Goal: Use online tool/utility: Utilize a website feature to perform a specific function

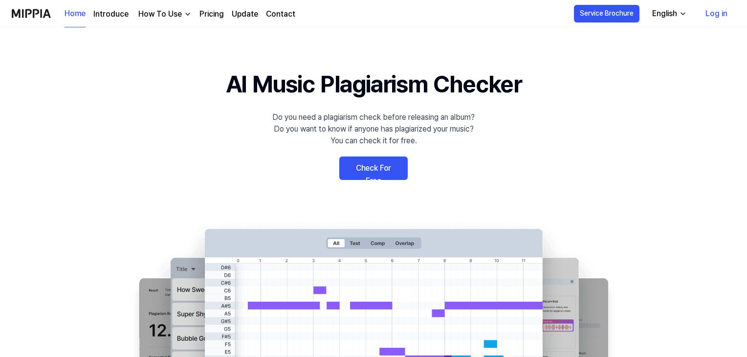
click at [368, 176] on link "Check For Free" at bounding box center [373, 167] width 68 height 23
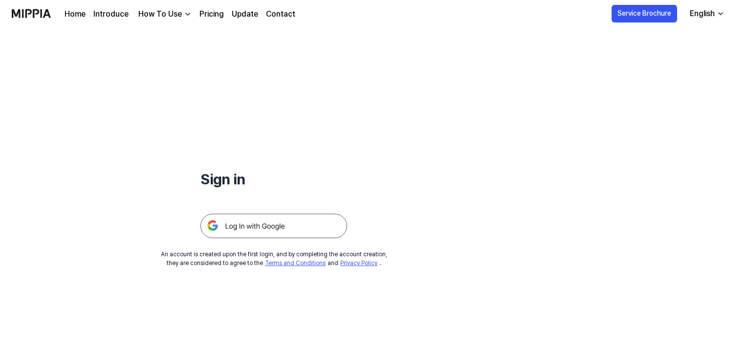
click at [284, 231] on img at bounding box center [273, 226] width 147 height 24
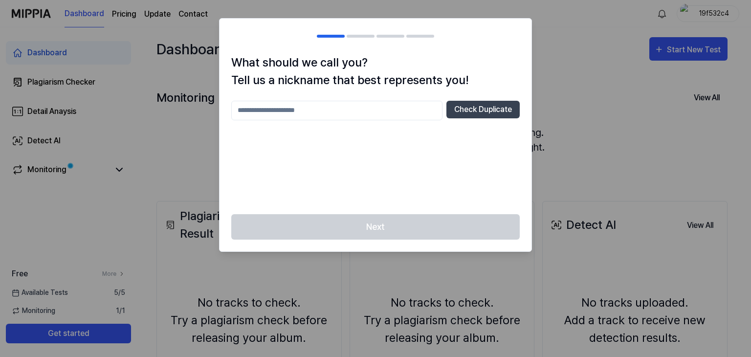
click at [585, 150] on div at bounding box center [375, 178] width 751 height 357
click at [391, 108] on input "text" at bounding box center [336, 111] width 211 height 20
type input "*********"
click at [403, 154] on div "********* Check Duplicate" at bounding box center [375, 152] width 288 height 102
click at [489, 112] on button "Check Duplicate" at bounding box center [482, 110] width 73 height 18
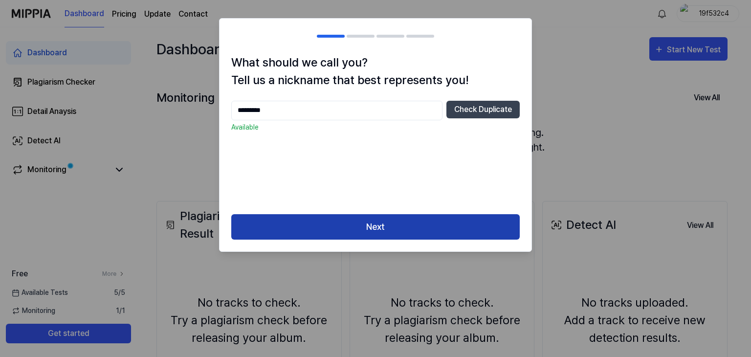
click at [455, 221] on button "Next" at bounding box center [375, 227] width 288 height 26
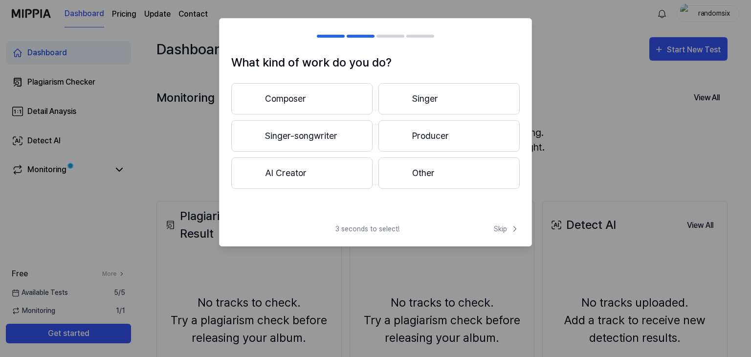
click at [286, 92] on button "Composer" at bounding box center [301, 98] width 141 height 31
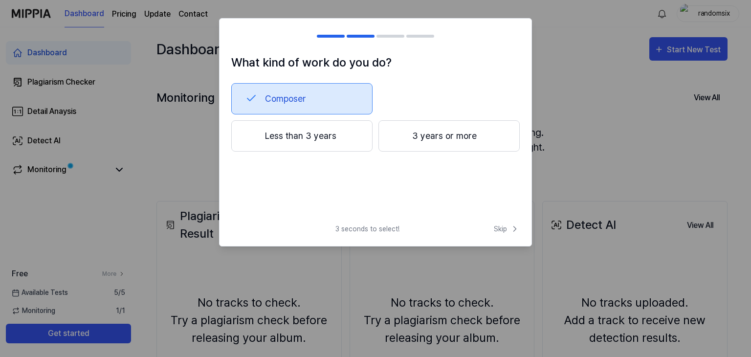
click at [298, 134] on button "Less than 3 years" at bounding box center [301, 135] width 141 height 31
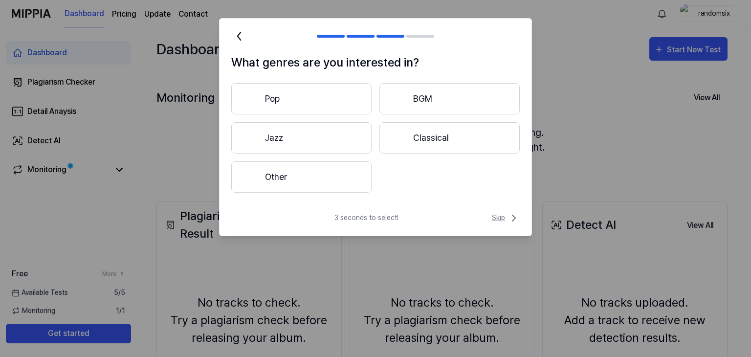
click at [491, 212] on button "Skip" at bounding box center [505, 218] width 30 height 12
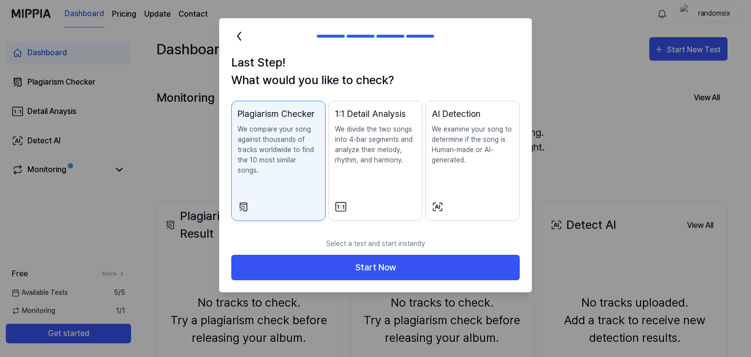
click at [312, 176] on div "Plagiarism Checker We compare your song against thousands of tracks worldwide t…" at bounding box center [279, 151] width 82 height 88
click at [362, 176] on div "1:1 Detail Analysis We divide the two songs into 4-bar segments and analyze the…" at bounding box center [376, 146] width 82 height 78
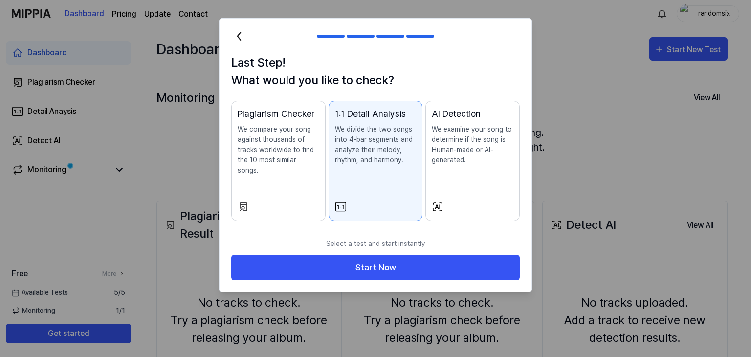
click at [487, 185] on button "AI Detection We examine your song to determine if the song is Human-made or AI-…" at bounding box center [472, 161] width 94 height 120
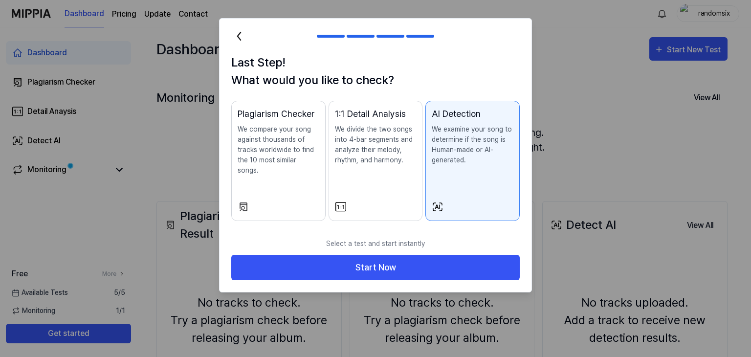
click at [263, 184] on div "Plagiarism Checker We compare your song against thousands of tracks worldwide t…" at bounding box center [279, 151] width 82 height 88
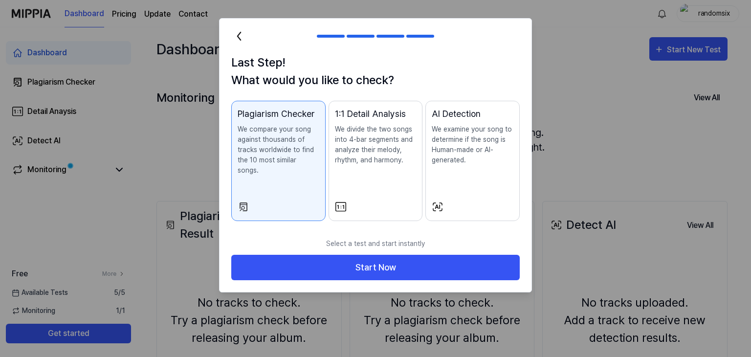
click at [459, 186] on button "AI Detection We examine your song to determine if the song is Human-made or AI-…" at bounding box center [472, 161] width 94 height 120
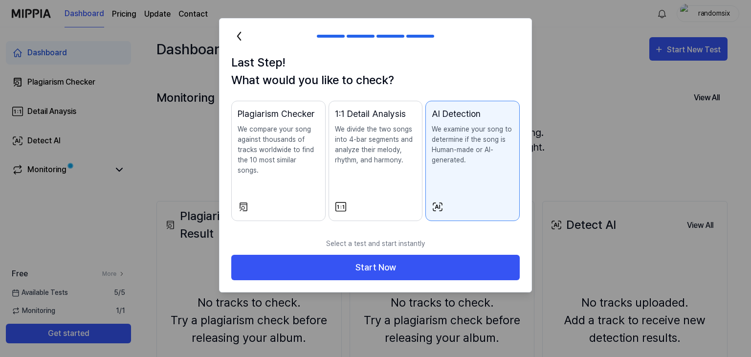
click at [272, 201] on div at bounding box center [279, 207] width 82 height 12
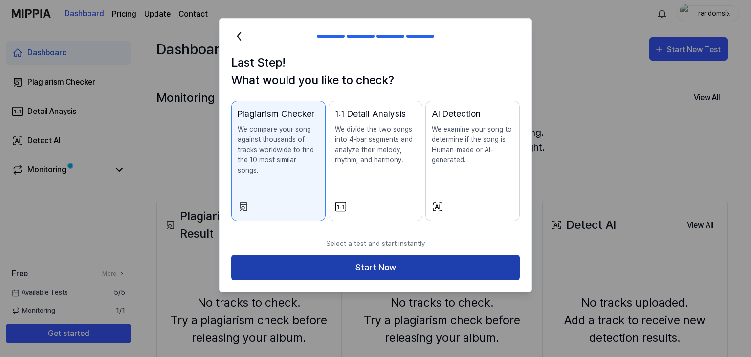
click at [304, 257] on button "Start Now" at bounding box center [375, 268] width 288 height 26
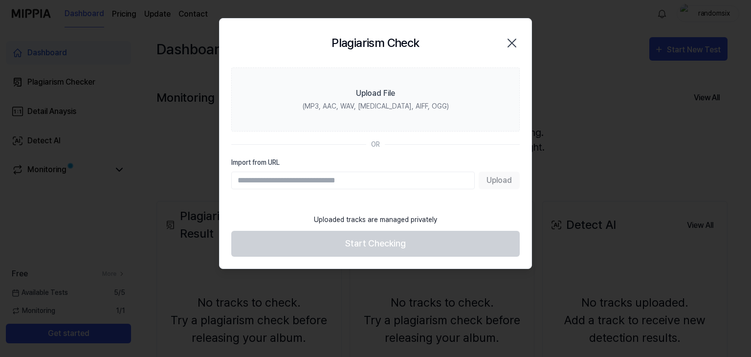
click at [506, 190] on section "Upload File (MP3, AAC, WAV, FLAC, AIFF, OGG) OR Import from URL Upload" at bounding box center [375, 137] width 312 height 141
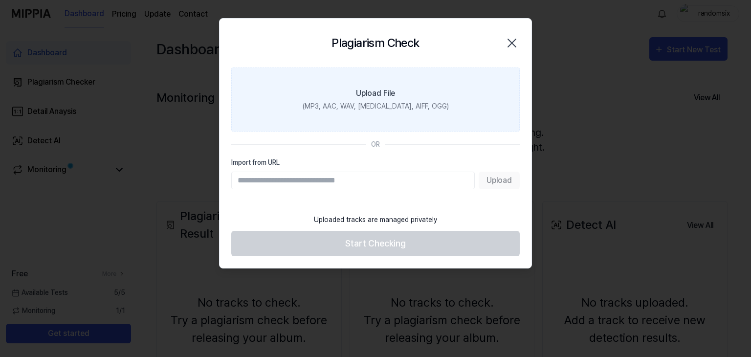
click at [418, 109] on div "(MP3, AAC, WAV, FLAC, AIFF, OGG)" at bounding box center [376, 106] width 146 height 10
click at [0, 0] on input "Upload File (MP3, AAC, WAV, FLAC, AIFF, OGG)" at bounding box center [0, 0] width 0 height 0
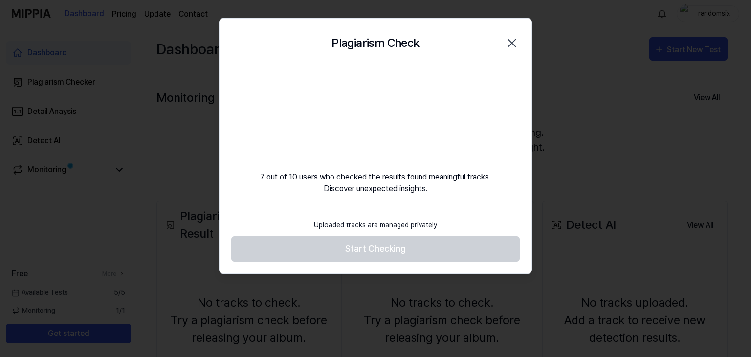
click at [380, 251] on footer "Uploaded tracks are managed privately Start Checking" at bounding box center [375, 238] width 288 height 48
drag, startPoint x: 365, startPoint y: 104, endPoint x: 35, endPoint y: 4, distance: 344.7
click at [42, 15] on body "Dashboard Pricing Update Contact randomsix Dashboard Plagiarism Checker Detail …" at bounding box center [373, 178] width 747 height 357
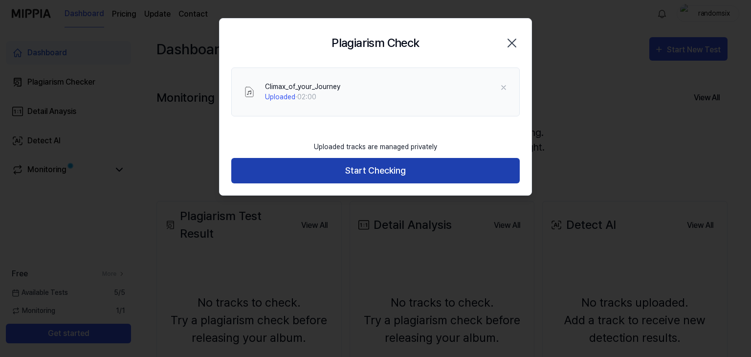
click at [357, 164] on button "Start Checking" at bounding box center [375, 171] width 288 height 26
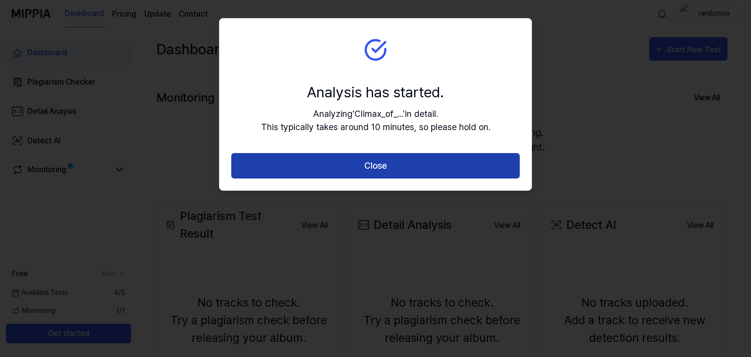
click at [379, 153] on button "Close" at bounding box center [375, 166] width 288 height 26
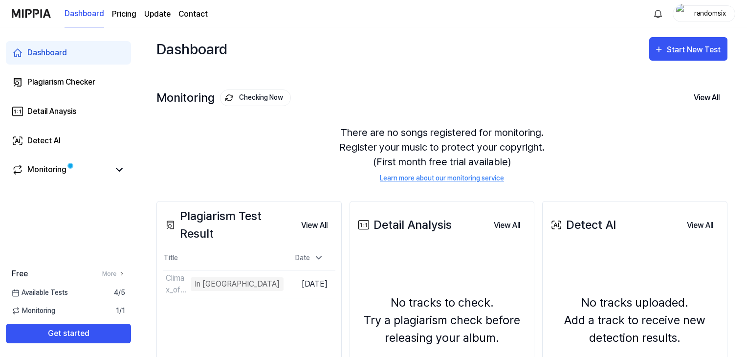
scroll to position [49, 0]
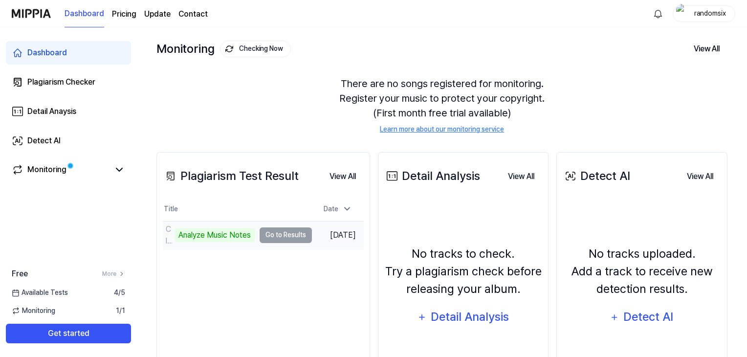
click at [295, 236] on td "Climax_of_your_Journey Analyze Music Notes Go to Results" at bounding box center [237, 234] width 149 height 27
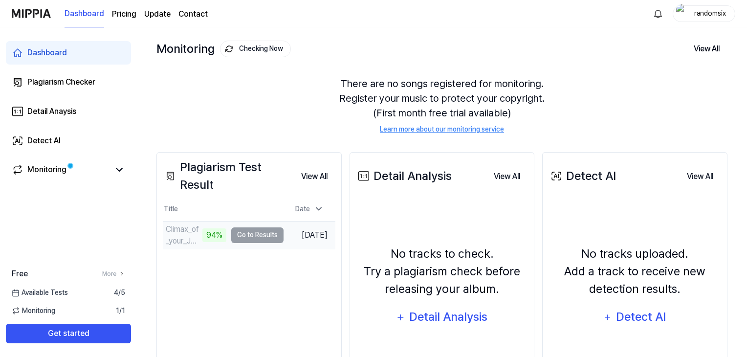
click at [269, 240] on td "Climax_of_your_Journey 94% Go to Results" at bounding box center [223, 234] width 121 height 27
click at [235, 226] on td "Climax_of_your_Journey Go to Results" at bounding box center [223, 234] width 121 height 27
click at [239, 234] on button "Go to Results" at bounding box center [257, 235] width 52 height 16
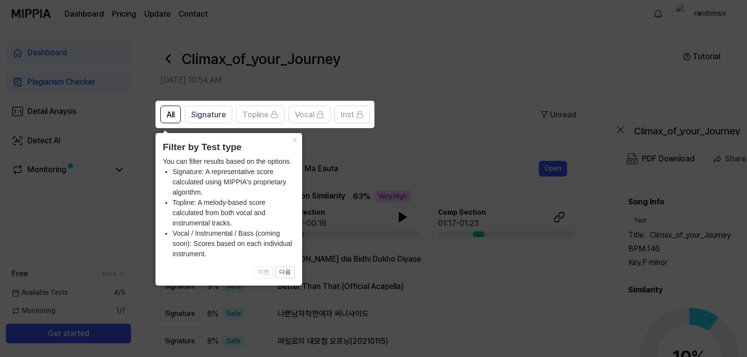
click at [409, 209] on icon at bounding box center [375, 178] width 751 height 357
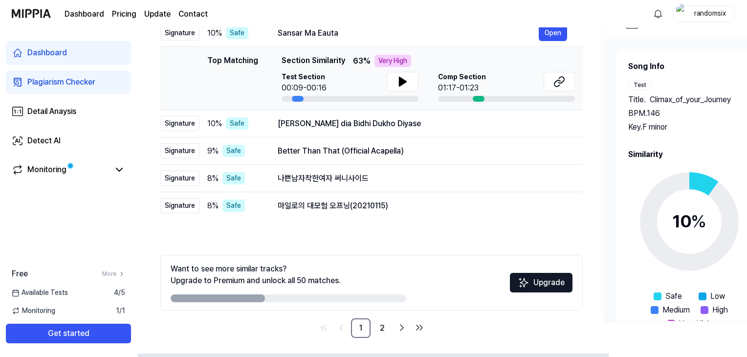
scroll to position [136, 0]
click at [409, 87] on button at bounding box center [402, 81] width 31 height 20
click at [408, 84] on button at bounding box center [402, 81] width 31 height 20
click at [482, 99] on div at bounding box center [479, 98] width 12 height 6
click at [554, 117] on button "Open" at bounding box center [553, 123] width 28 height 16
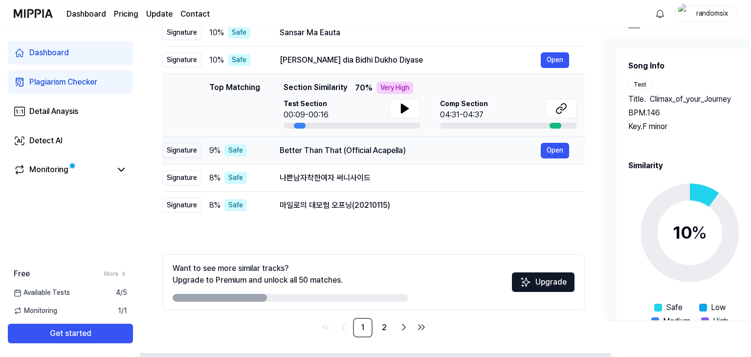
scroll to position [0, 0]
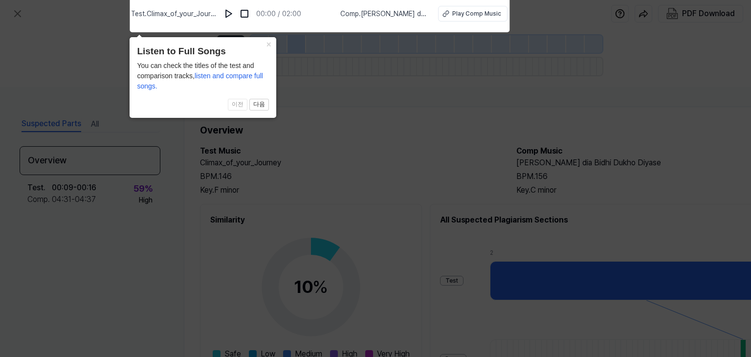
click at [363, 157] on icon at bounding box center [375, 176] width 751 height 362
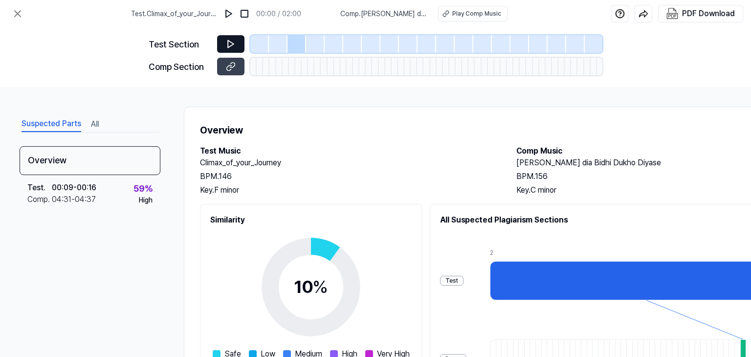
click at [236, 38] on button at bounding box center [230, 44] width 27 height 18
click at [232, 36] on button at bounding box center [230, 44] width 27 height 18
click at [230, 40] on icon at bounding box center [231, 44] width 10 height 10
click at [328, 38] on div at bounding box center [334, 44] width 19 height 18
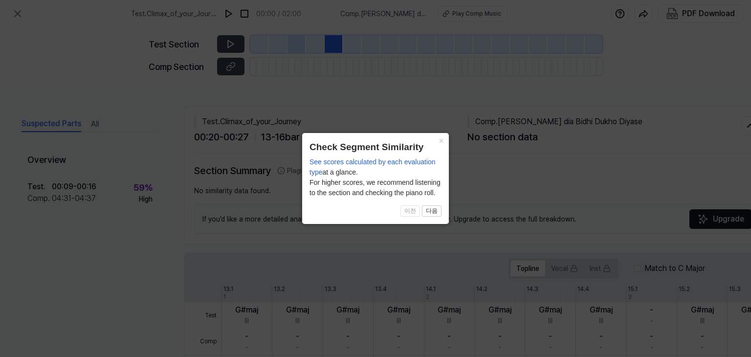
click at [248, 142] on icon at bounding box center [375, 178] width 751 height 357
